Goal: Task Accomplishment & Management: Manage account settings

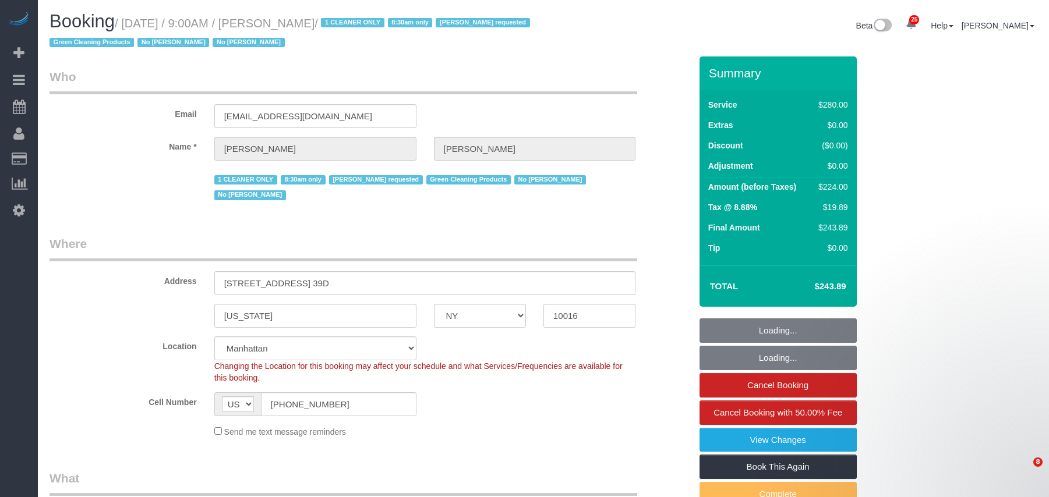
select select "NY"
select select "210"
select select "spot1"
select select "number:89"
select select "number:90"
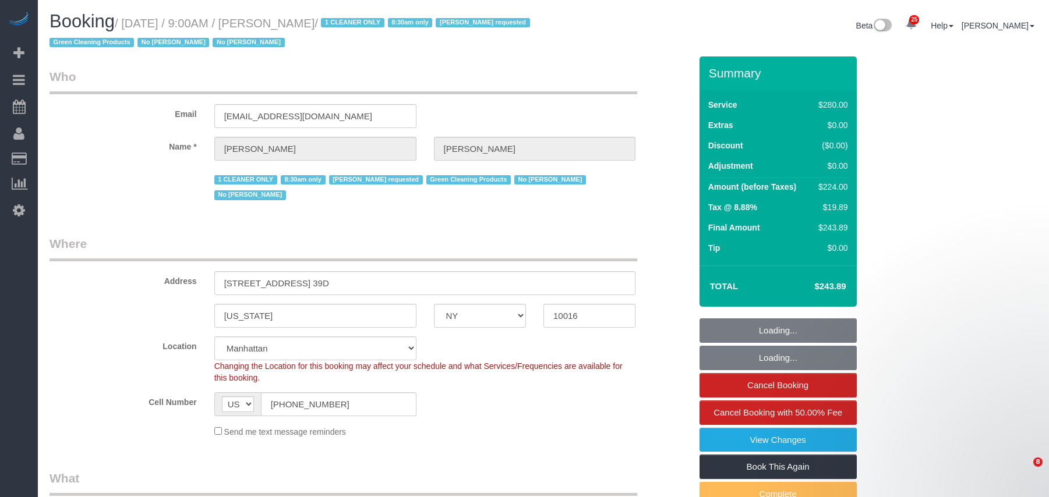
select select "number:15"
select select "number:5"
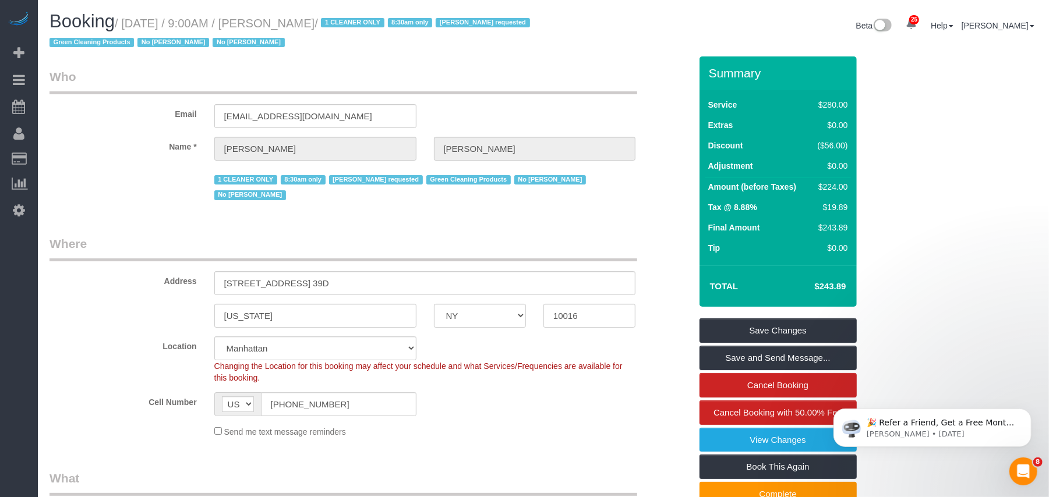
drag, startPoint x: 366, startPoint y: 26, endPoint x: 126, endPoint y: 21, distance: 240.0
click at [126, 21] on small "/ [DATE] / 9:00AM / [PERSON_NAME] / 1 CLEANER ONLY 8:30am only [PERSON_NAME] re…" at bounding box center [292, 33] width 484 height 33
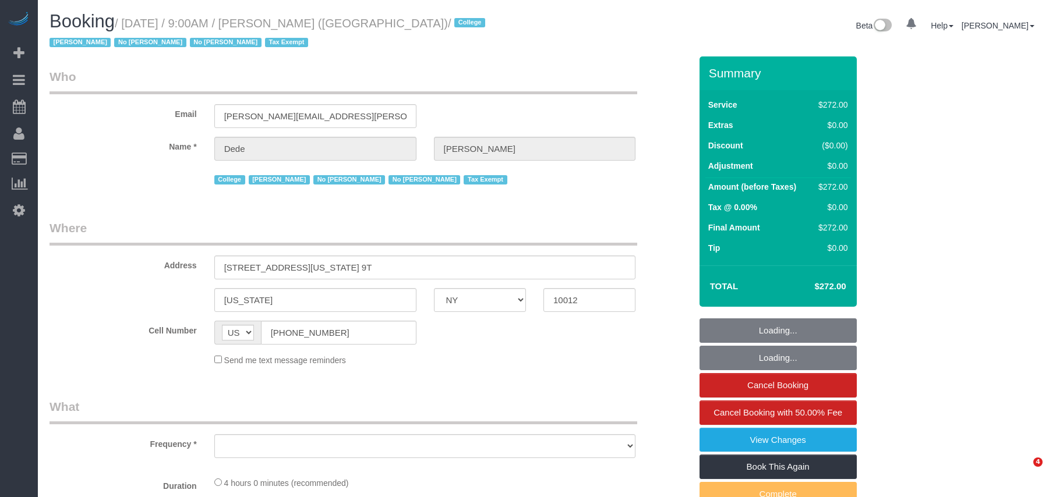
select select "NY"
select select "object:964"
select select "240"
select select "number:56"
select select "number:79"
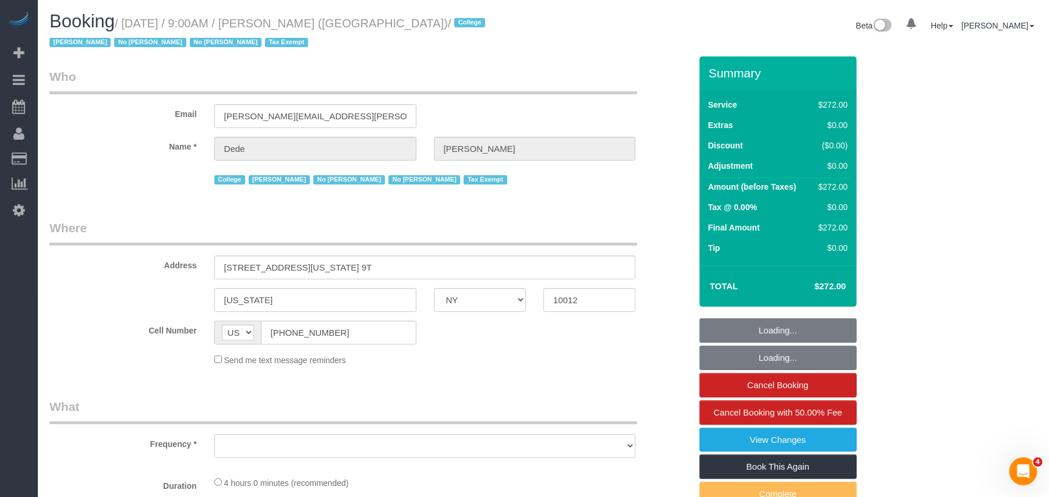
select select "number:15"
select select "number:6"
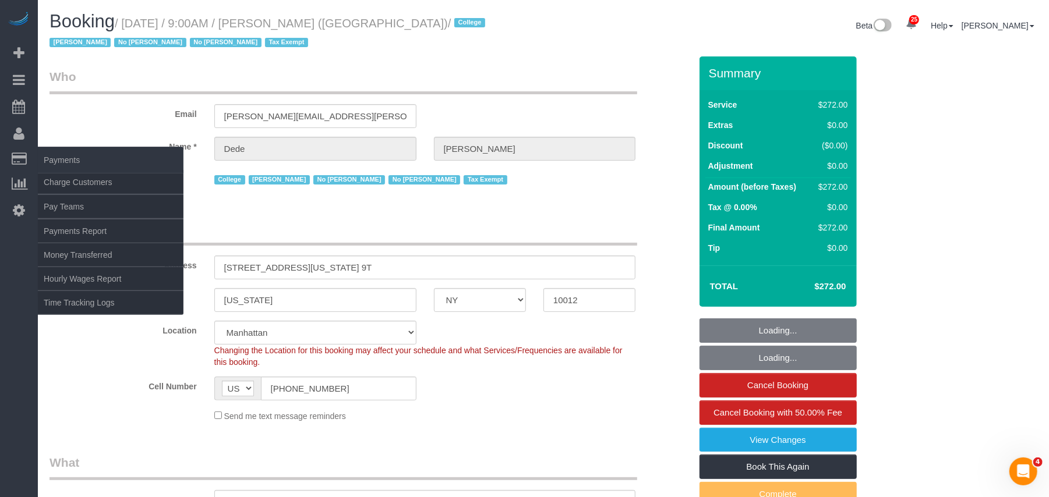
select select "object:1285"
select select "spot1"
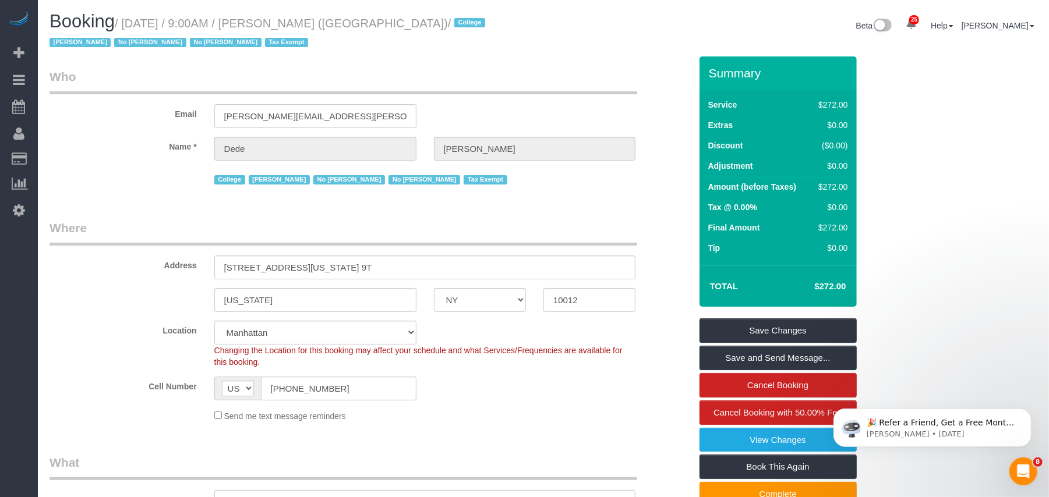
click at [444, 22] on small "/ September 23, 2025 / 9:00AM / Dede Tabak (NYU Abu Dhabi) / College Jacky Xu N…" at bounding box center [269, 33] width 439 height 33
drag, startPoint x: 450, startPoint y: 22, endPoint x: 124, endPoint y: 29, distance: 325.6
click at [124, 29] on small "/ September 23, 2025 / 9:00AM / Dede Tabak (NYU Abu Dhabi) / College Jacky Xu N…" at bounding box center [269, 33] width 439 height 33
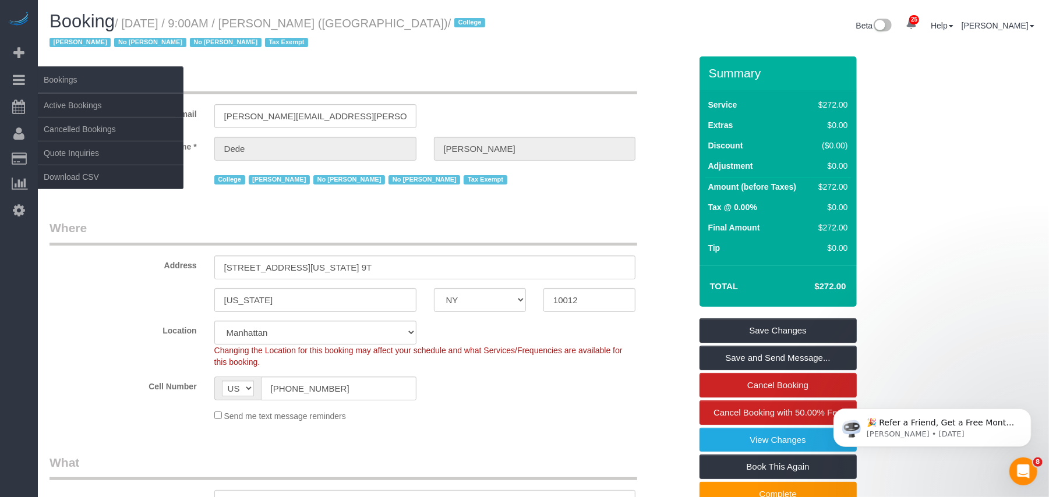
copy small "September 23, 2025 / 9:00AM / Dede Tabak (NYU Abu Dhabi)"
